Goal: Task Accomplishment & Management: Manage account settings

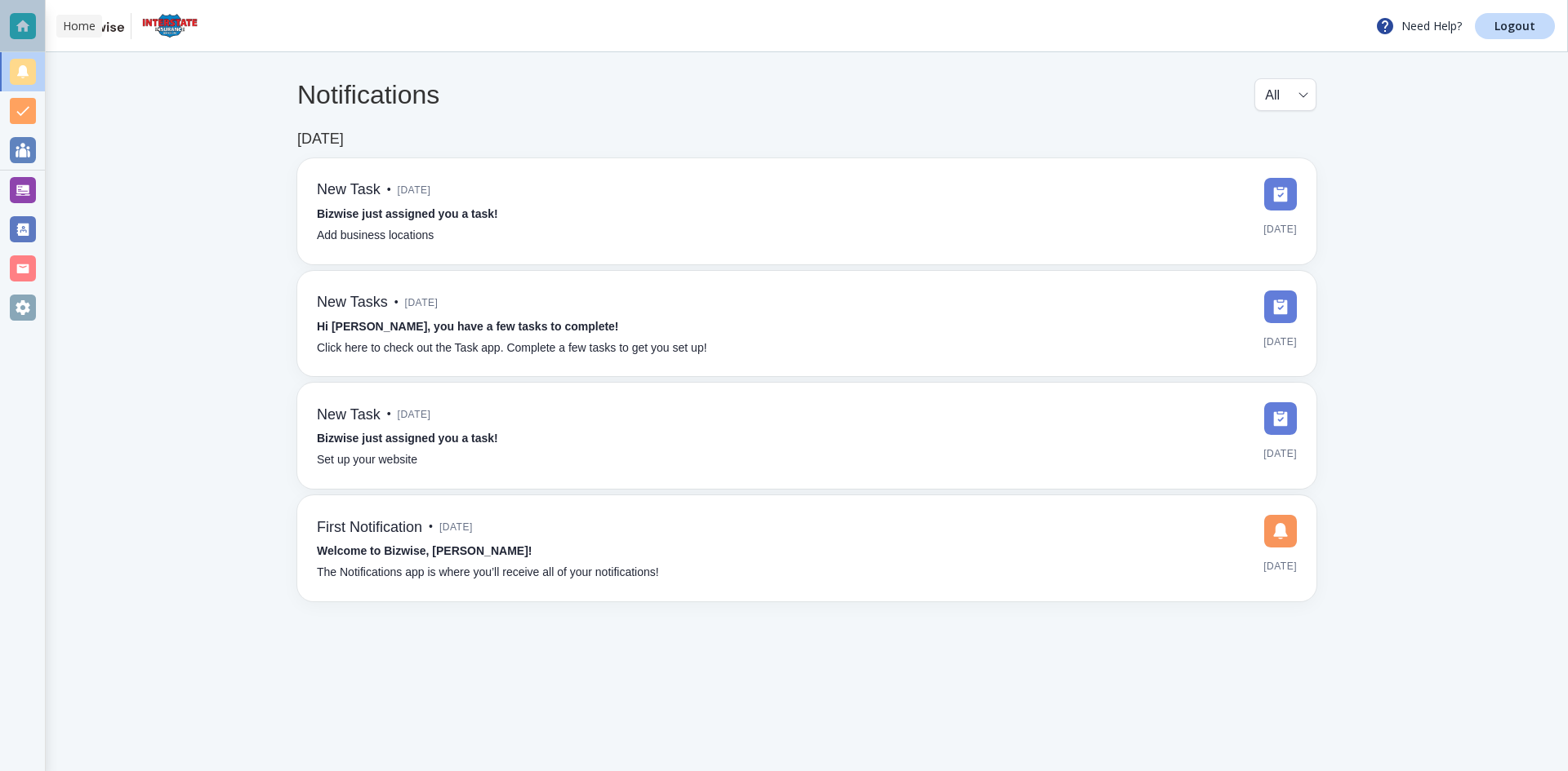
click at [17, 27] on div at bounding box center [22, 26] width 26 height 26
click at [26, 38] on div at bounding box center [22, 26] width 26 height 26
click at [29, 67] on div at bounding box center [22, 71] width 26 height 26
click at [25, 115] on div at bounding box center [22, 111] width 26 height 26
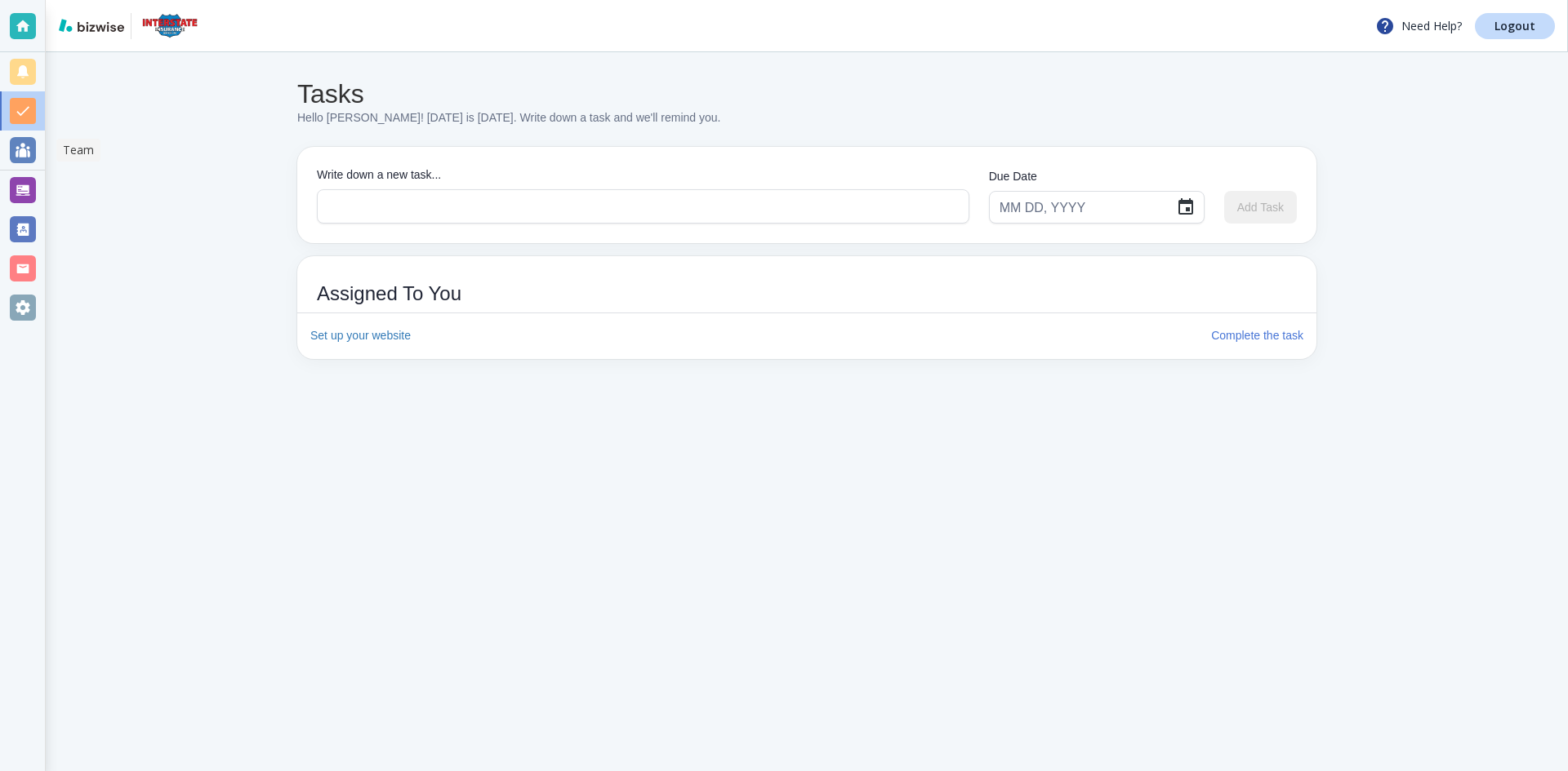
click at [18, 155] on div at bounding box center [22, 150] width 26 height 26
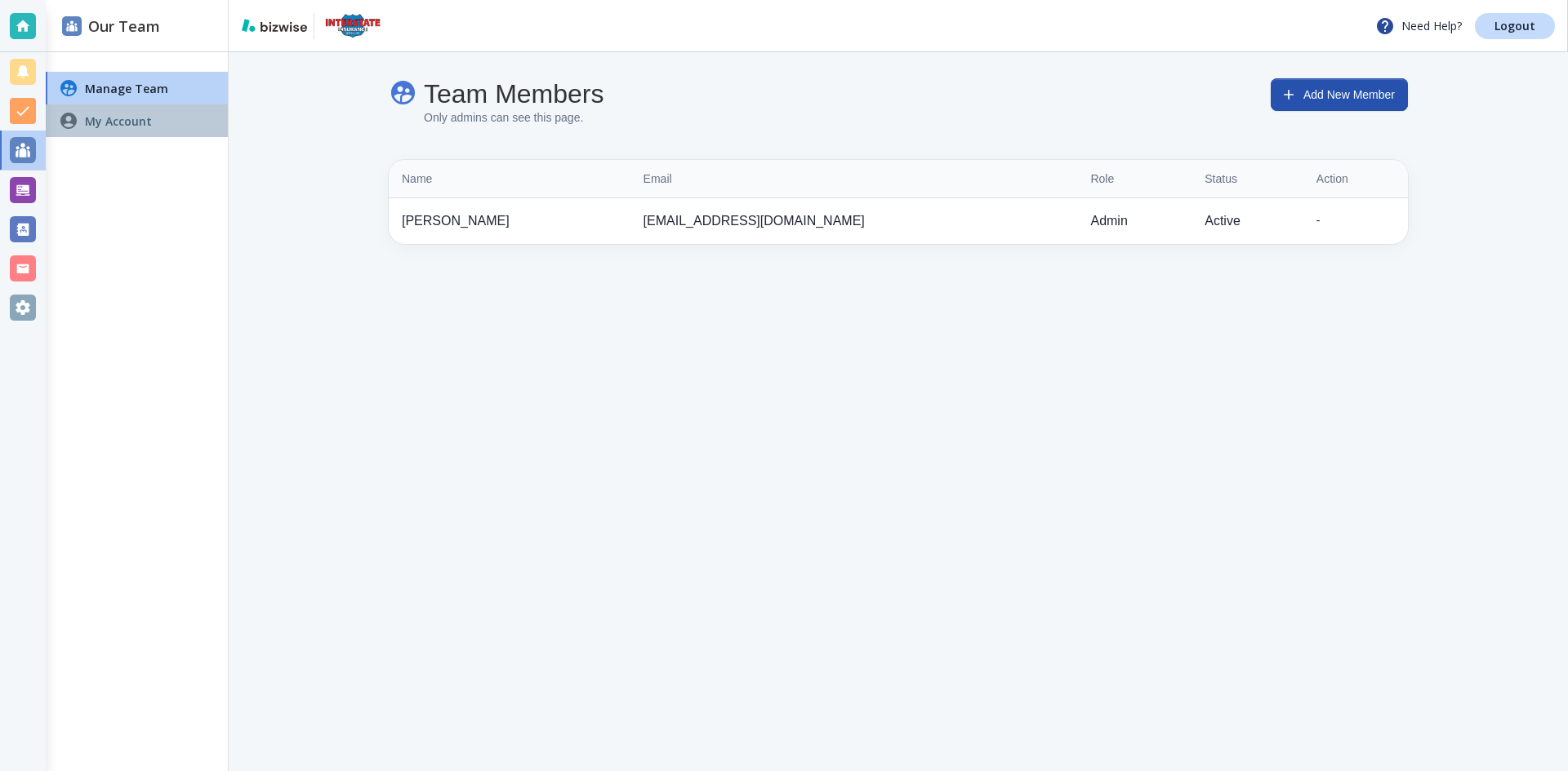
click at [128, 117] on h4 "My Account" at bounding box center [118, 122] width 67 height 17
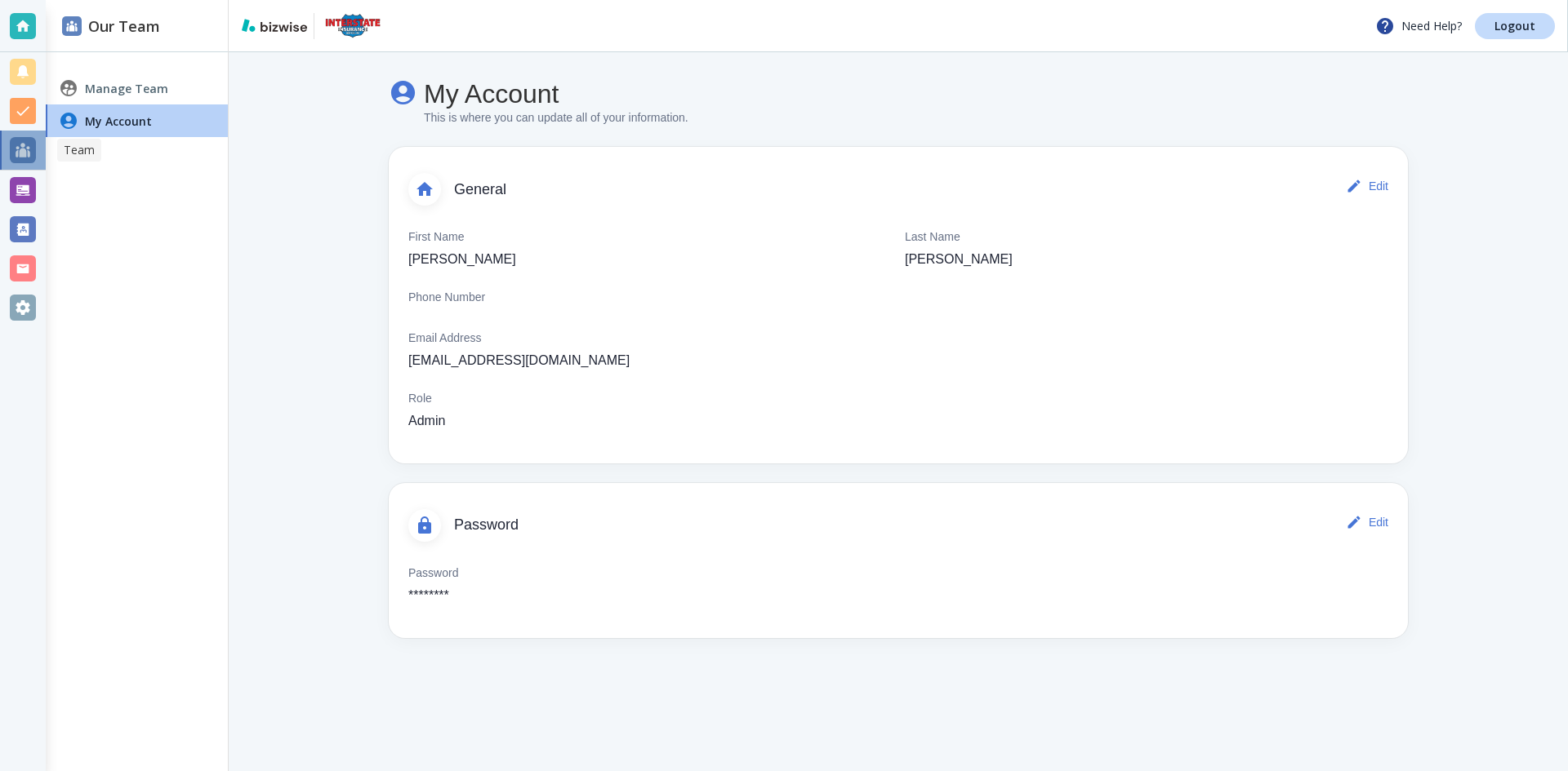
click at [24, 160] on div at bounding box center [22, 150] width 26 height 26
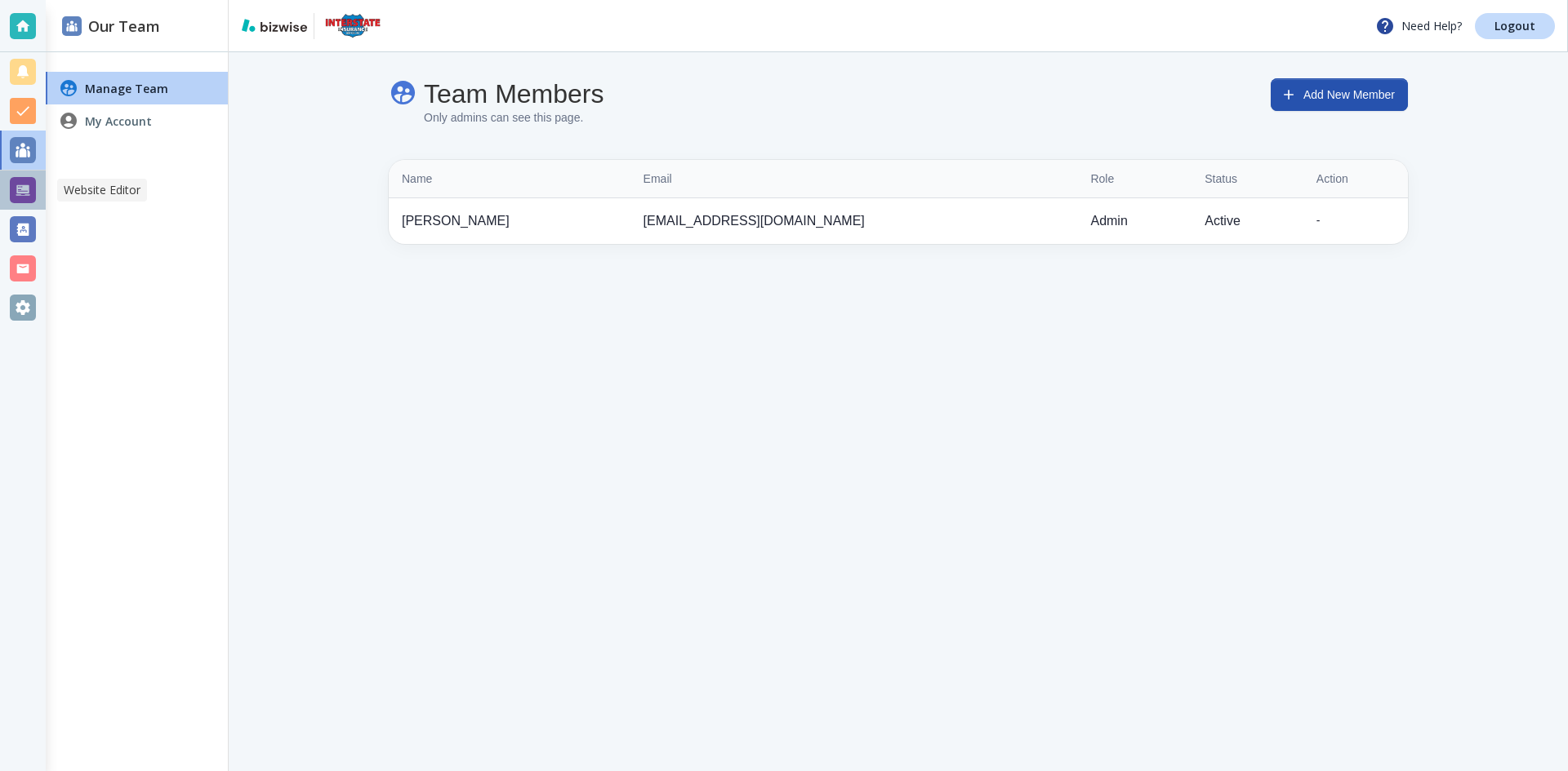
click at [19, 193] on div at bounding box center [22, 190] width 26 height 26
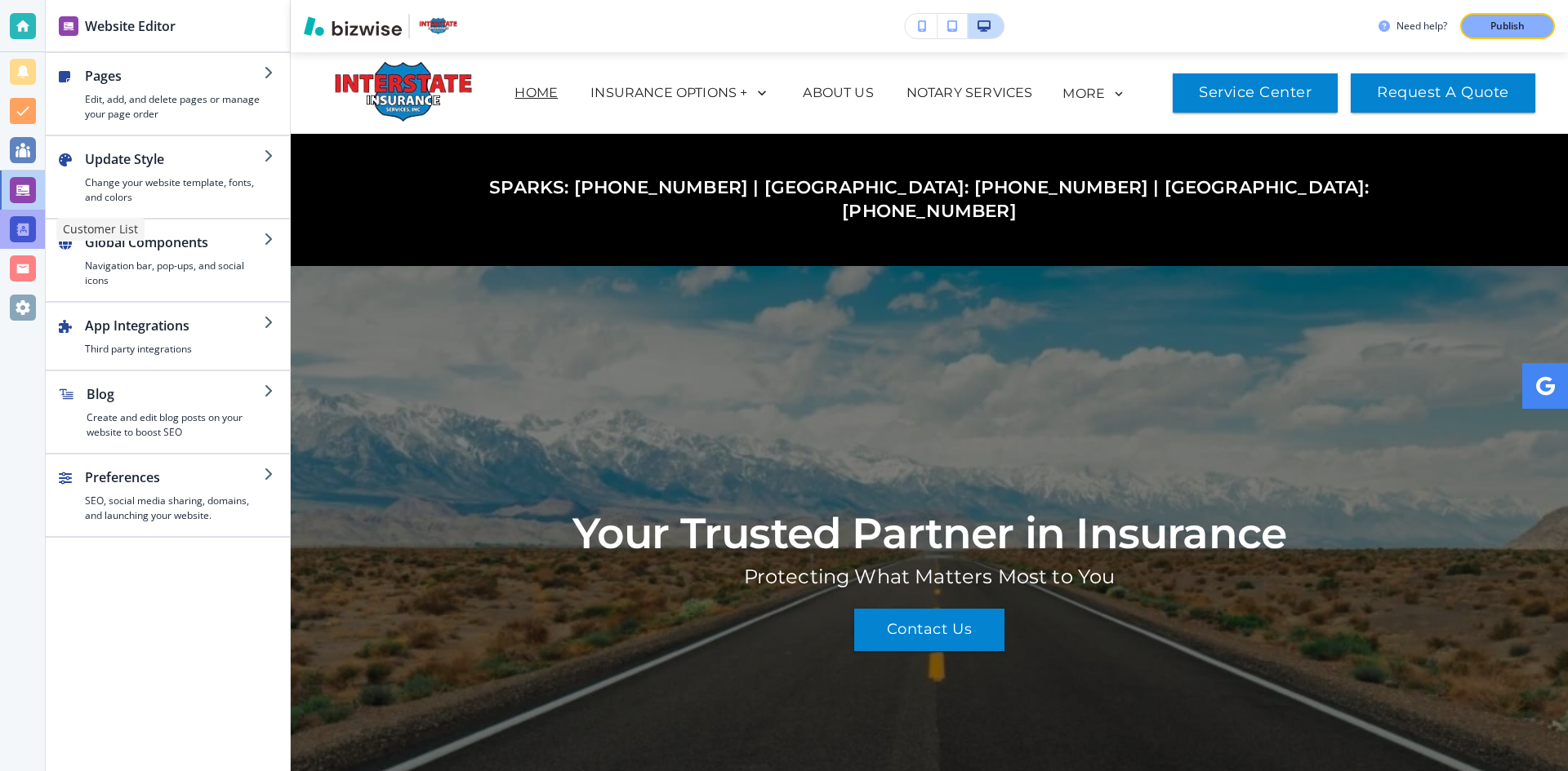
click at [19, 229] on div at bounding box center [22, 229] width 26 height 26
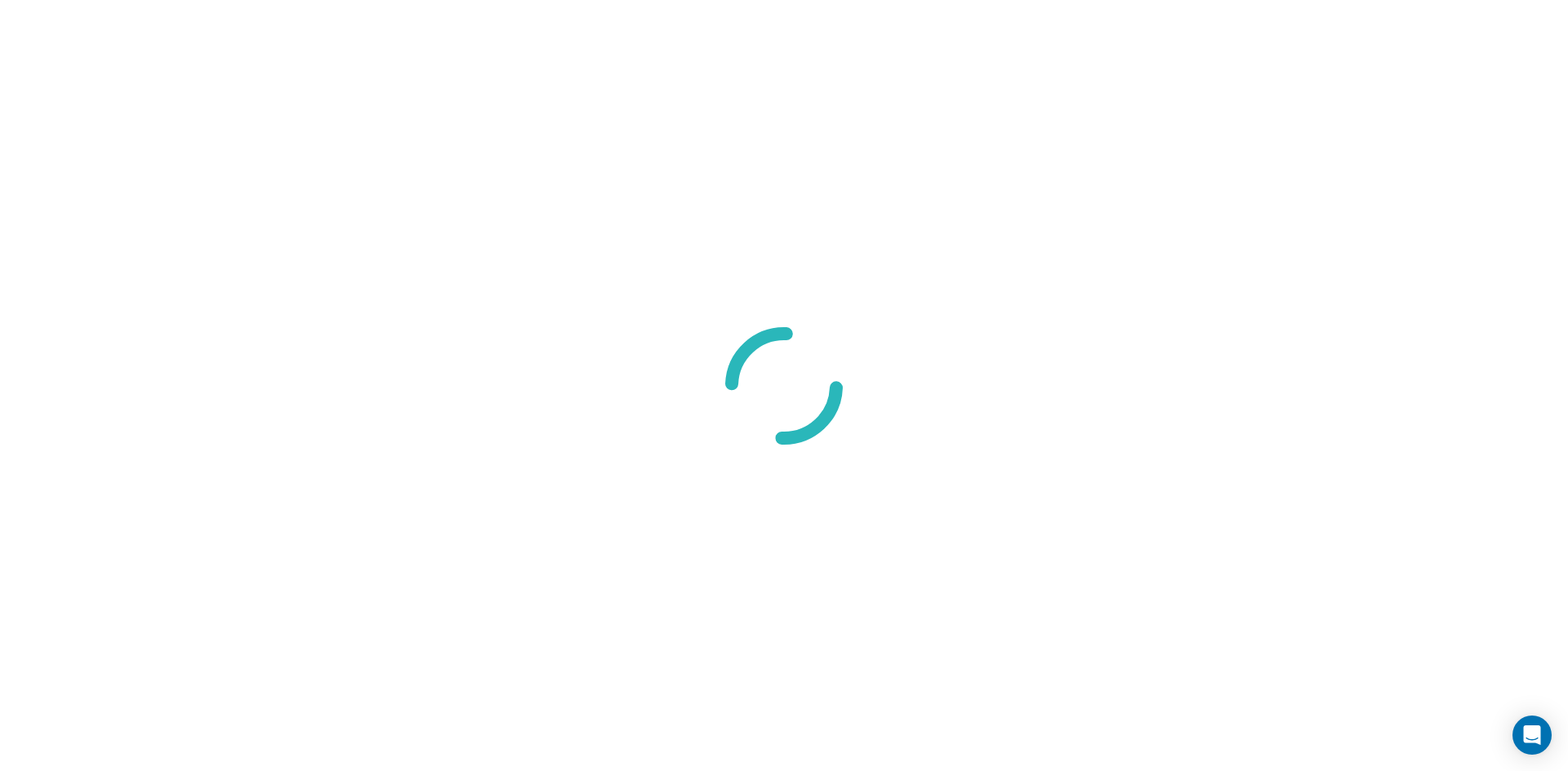
click at [10, 278] on div at bounding box center [784, 385] width 1568 height 771
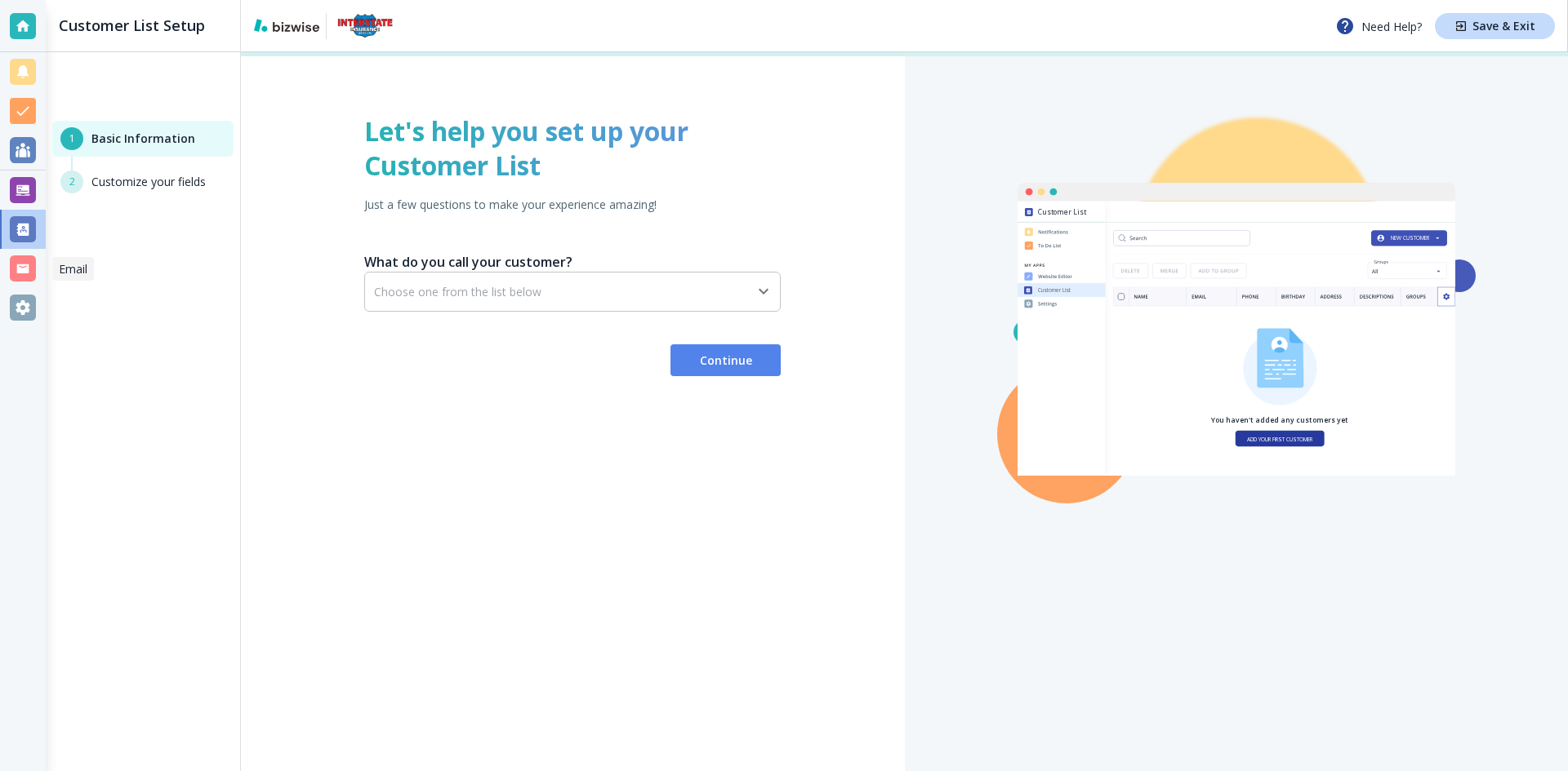
click at [11, 265] on div at bounding box center [22, 268] width 26 height 26
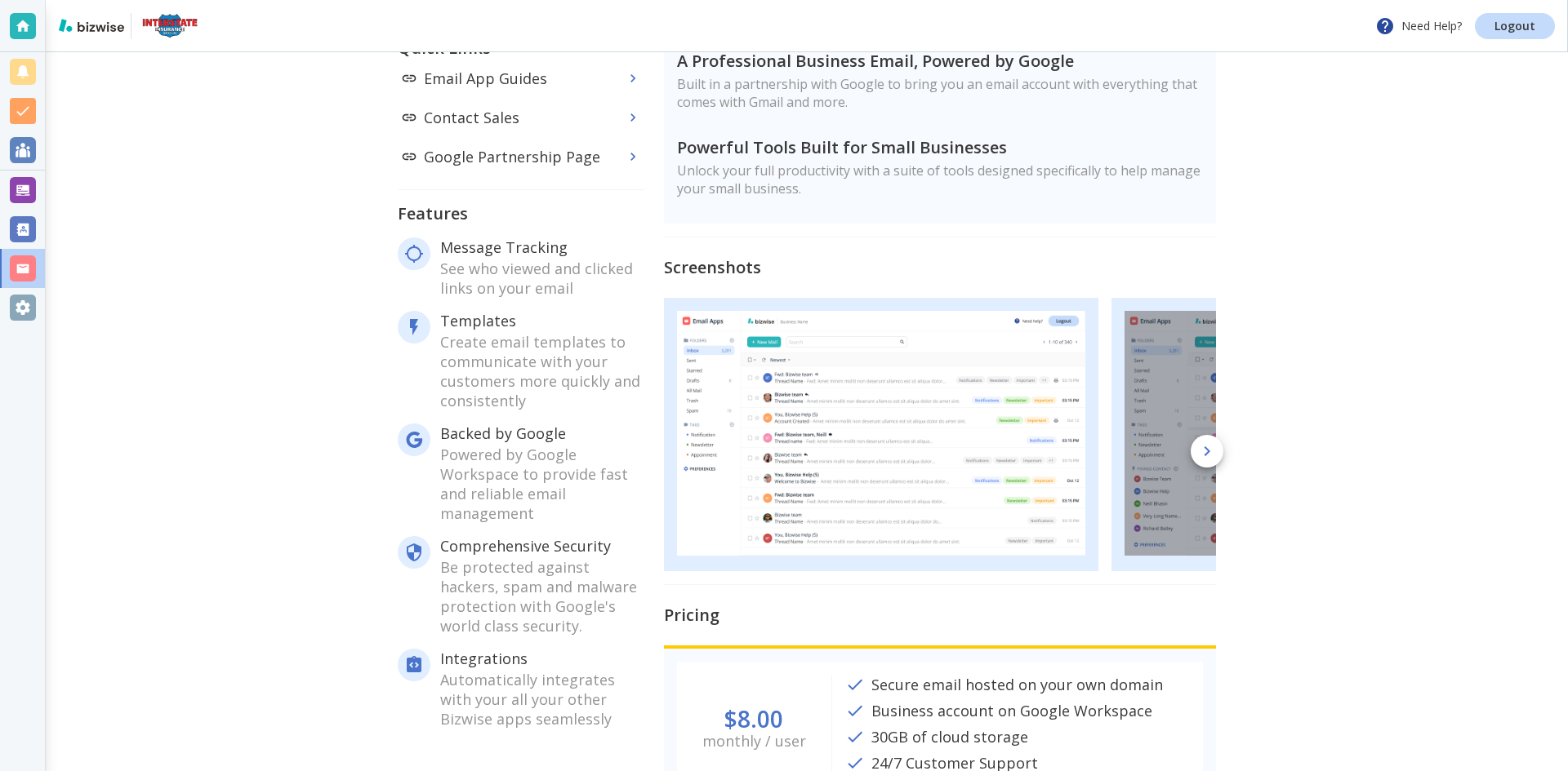
scroll to position [313, 0]
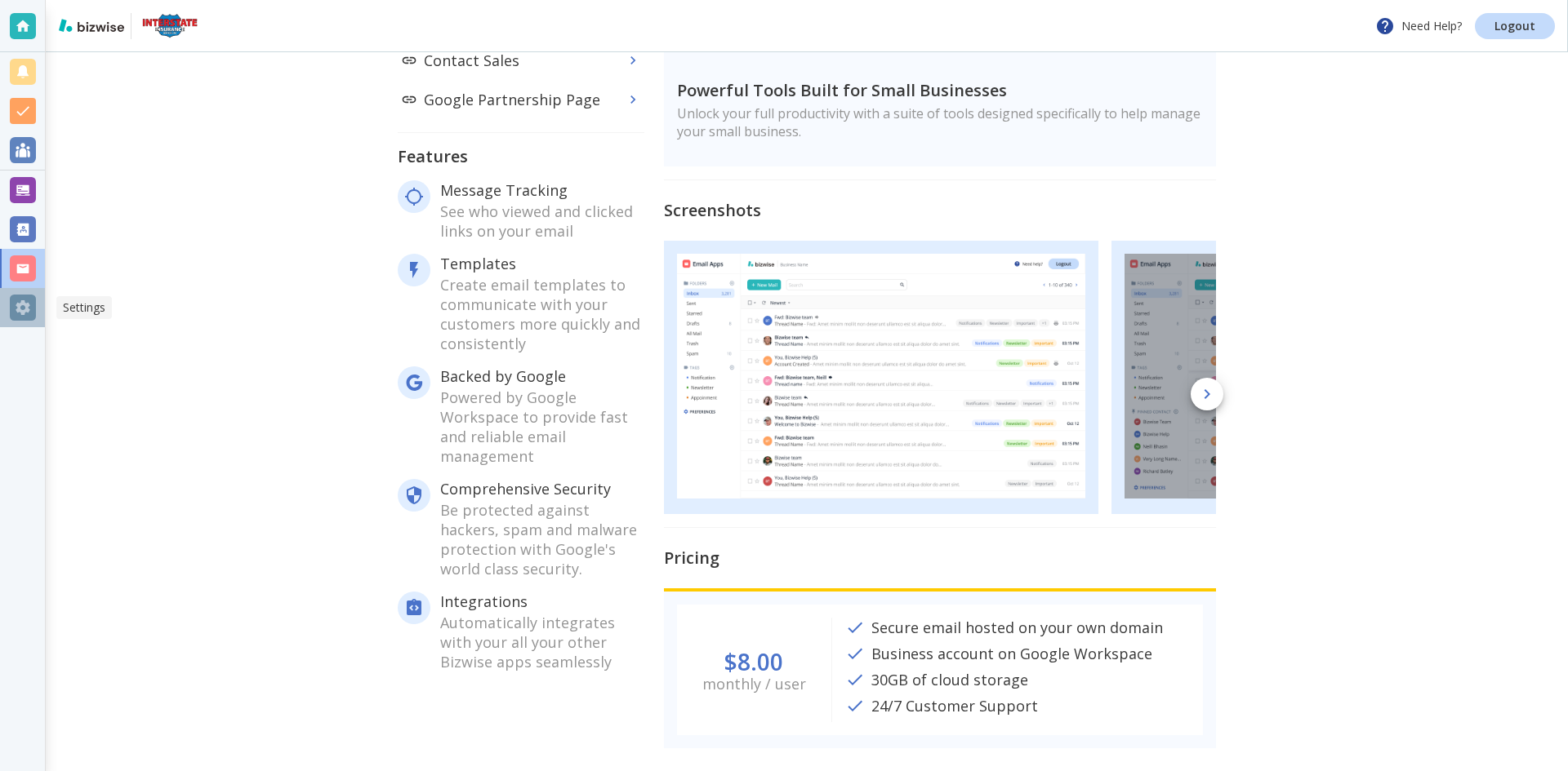
click at [25, 314] on div at bounding box center [22, 307] width 26 height 26
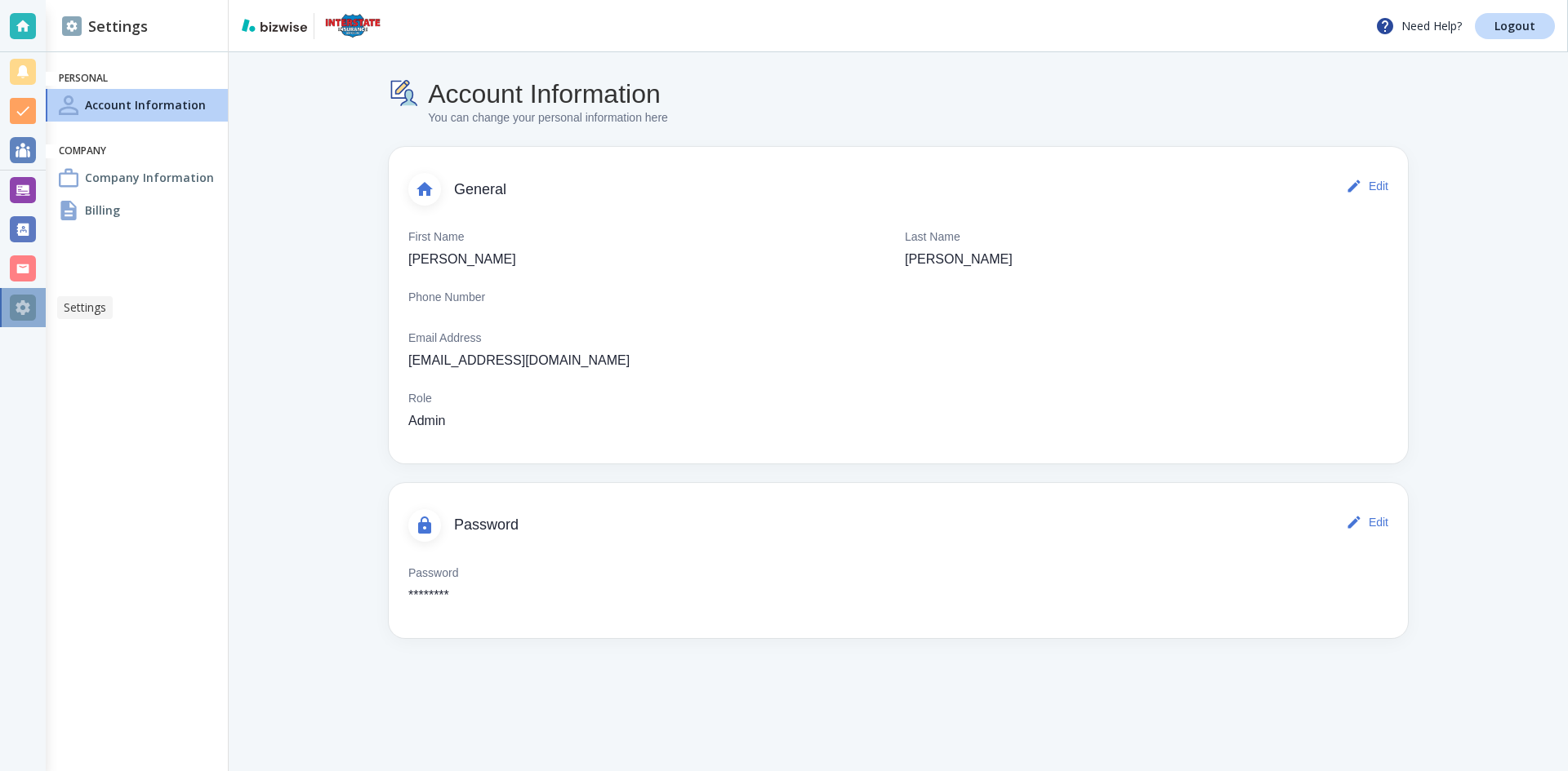
click at [0, 305] on div at bounding box center [22, 308] width 45 height 40
click at [23, 307] on div at bounding box center [22, 307] width 26 height 26
click at [109, 199] on div "Billing" at bounding box center [136, 210] width 182 height 33
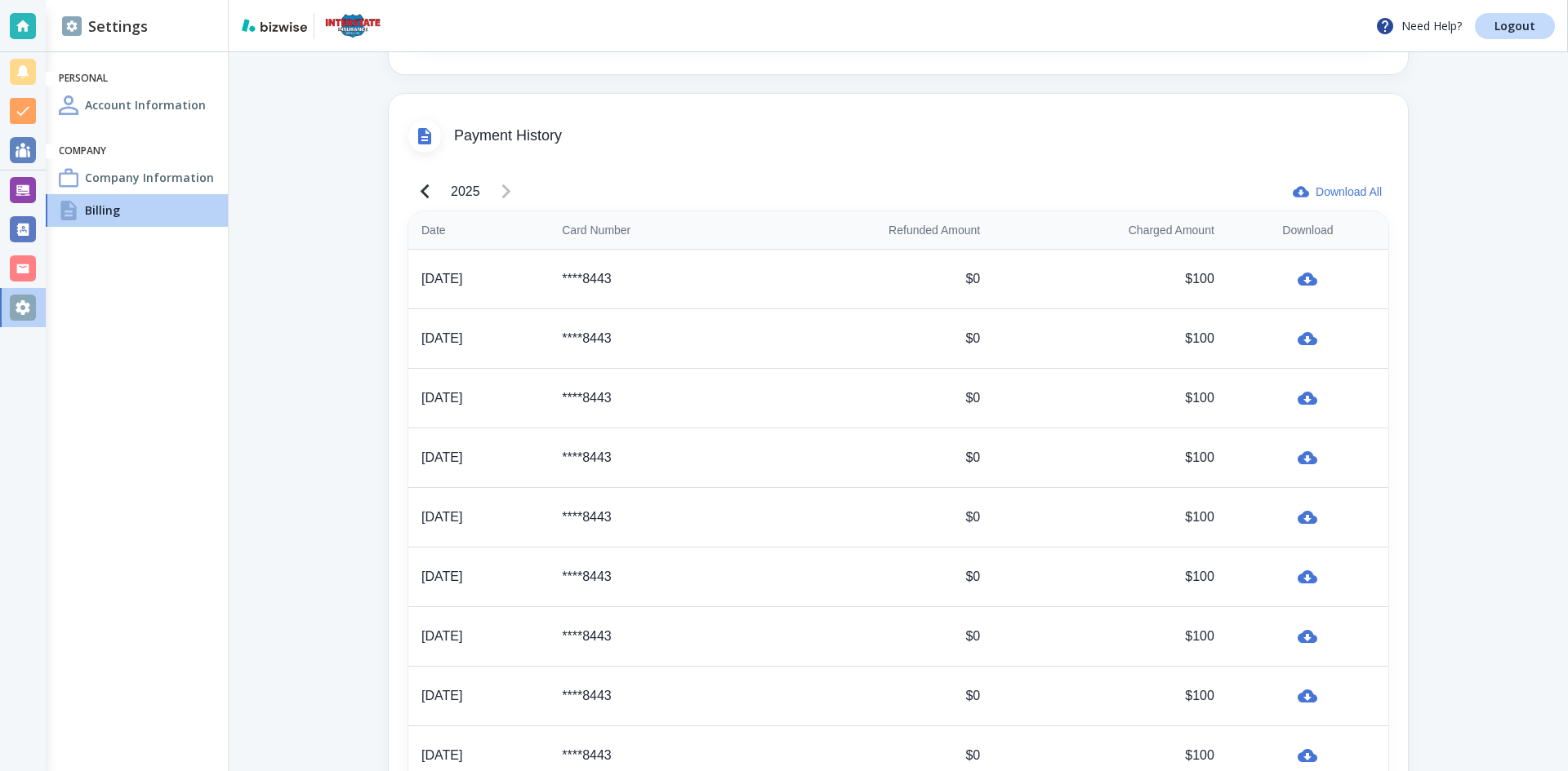
scroll to position [638, 0]
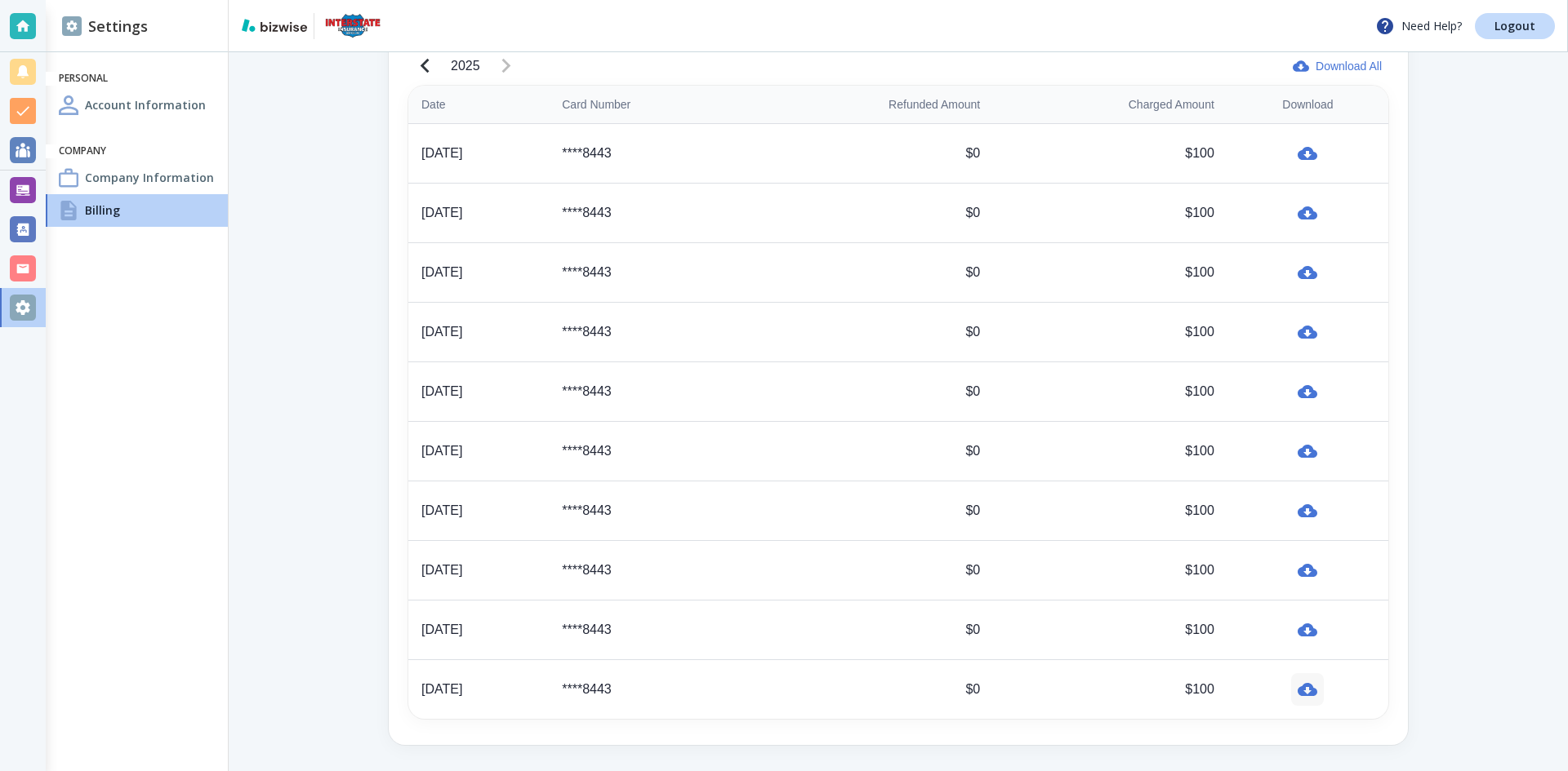
click at [1300, 693] on icon "button" at bounding box center [1307, 690] width 19 height 14
